Goal: Information Seeking & Learning: Learn about a topic

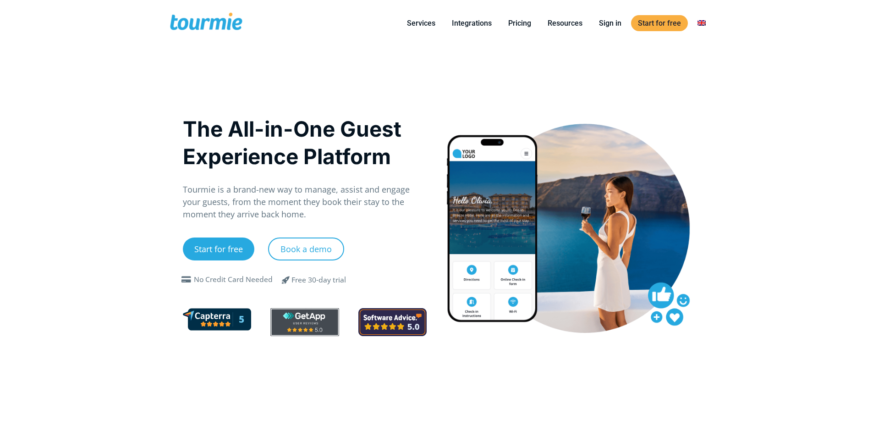
click at [515, 26] on link "Pricing" at bounding box center [519, 22] width 37 height 11
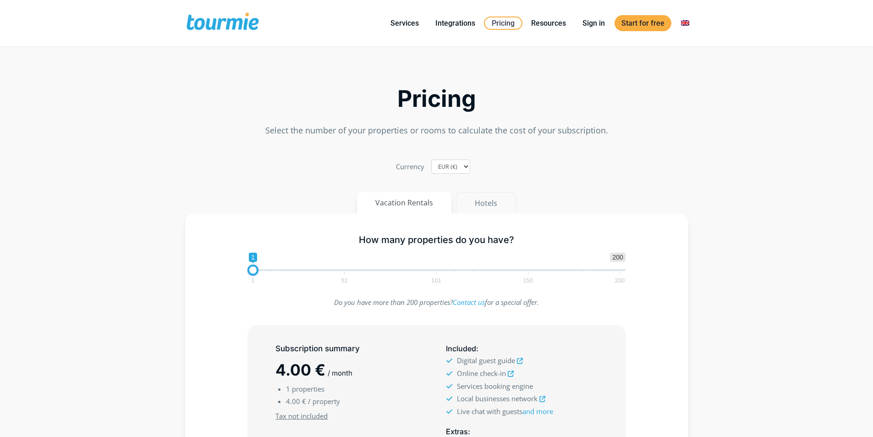
click at [484, 198] on button "Hotels" at bounding box center [486, 203] width 60 height 22
